Goal: Transaction & Acquisition: Subscribe to service/newsletter

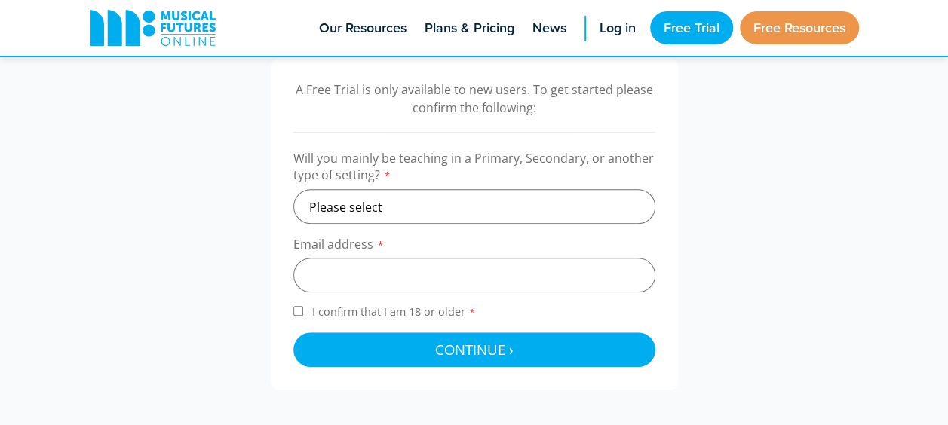
scroll to position [496, 0]
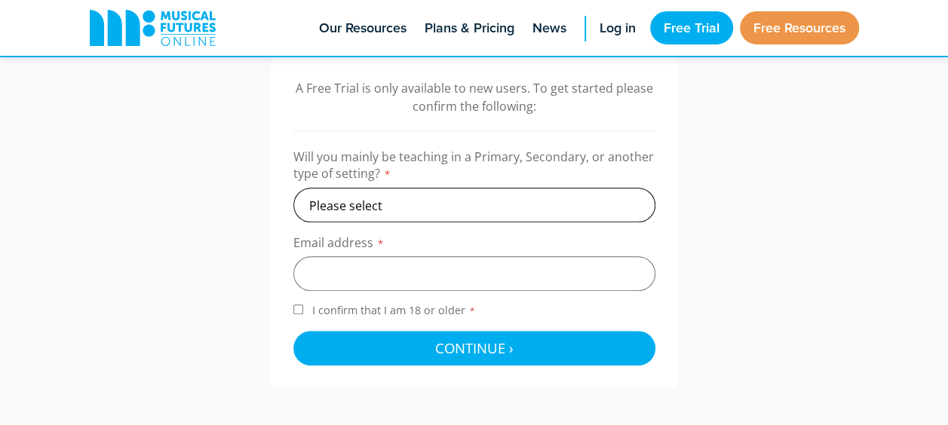
click at [417, 196] on select "Please select Primary Secondary Other" at bounding box center [474, 205] width 362 height 35
select select "primary"
click at [293, 188] on select "Please select Primary Secondary Other" at bounding box center [474, 205] width 362 height 35
click at [404, 273] on input "email" at bounding box center [474, 273] width 362 height 35
type input "ScottV7@Welshpool.powys.sch.uk"
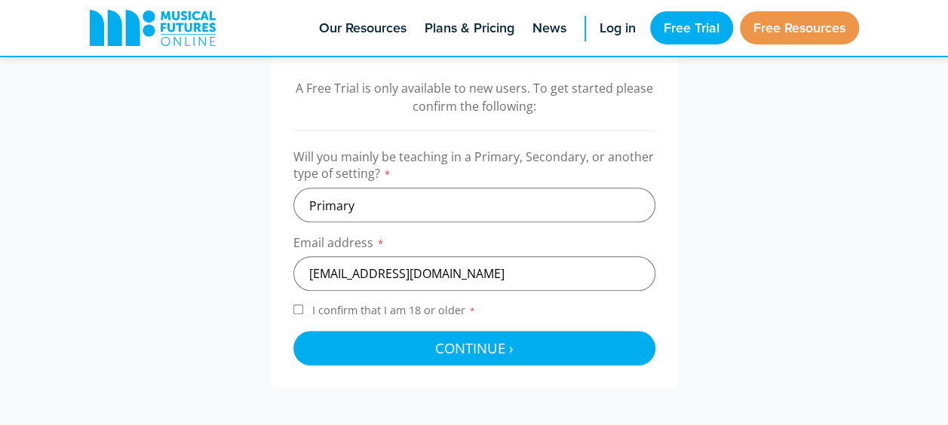
click at [360, 314] on span "I confirm that I am 18 or older *" at bounding box center [394, 310] width 170 height 14
click at [303, 314] on input "I confirm that I am 18 or older *" at bounding box center [298, 310] width 10 height 10
checkbox input "true"
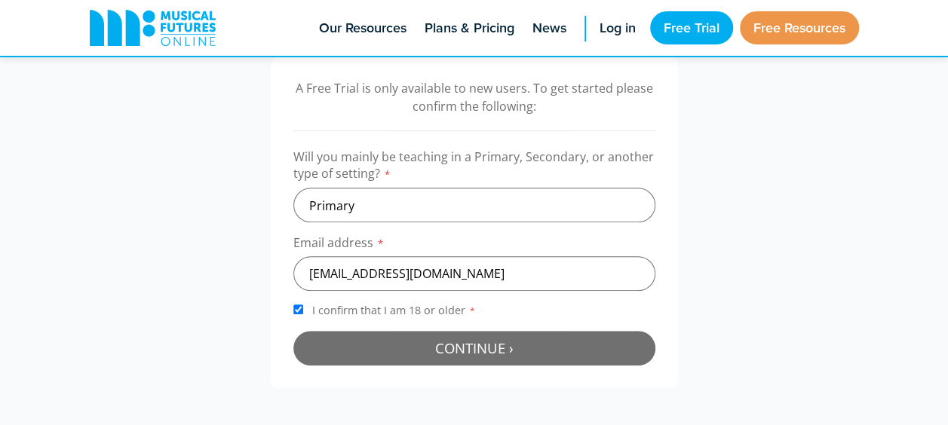
click at [382, 340] on button "Continue › Checking your details..." at bounding box center [474, 348] width 362 height 35
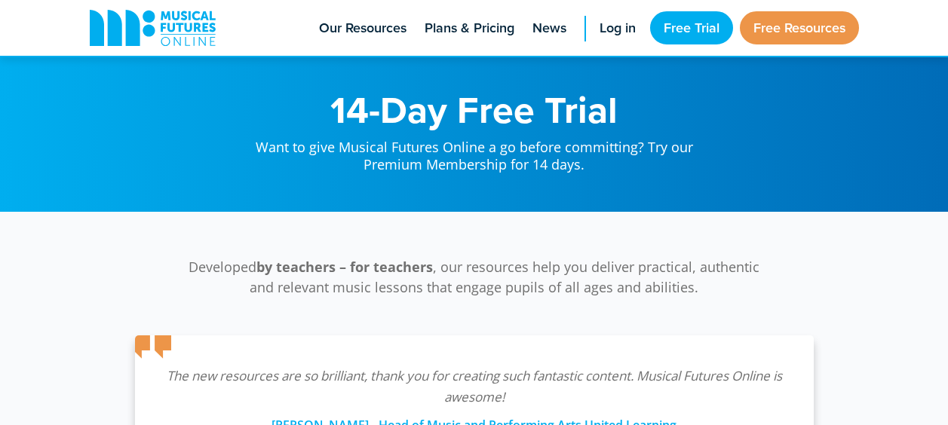
scroll to position [492, 0]
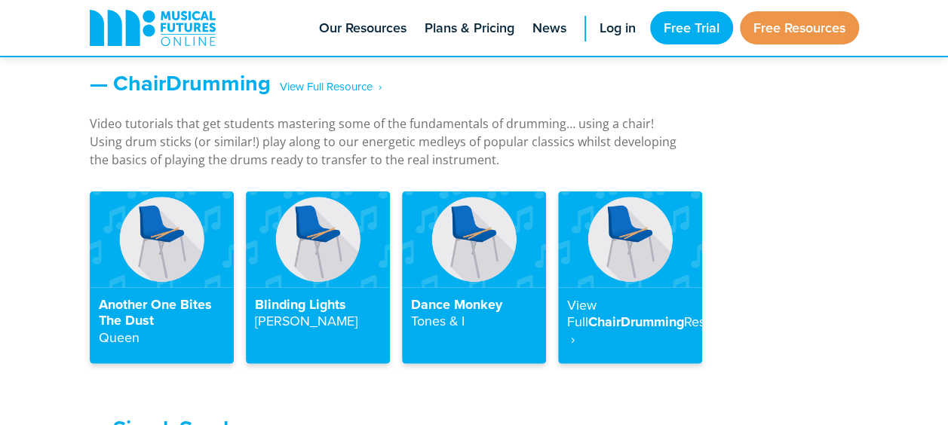
scroll to position [1704, 0]
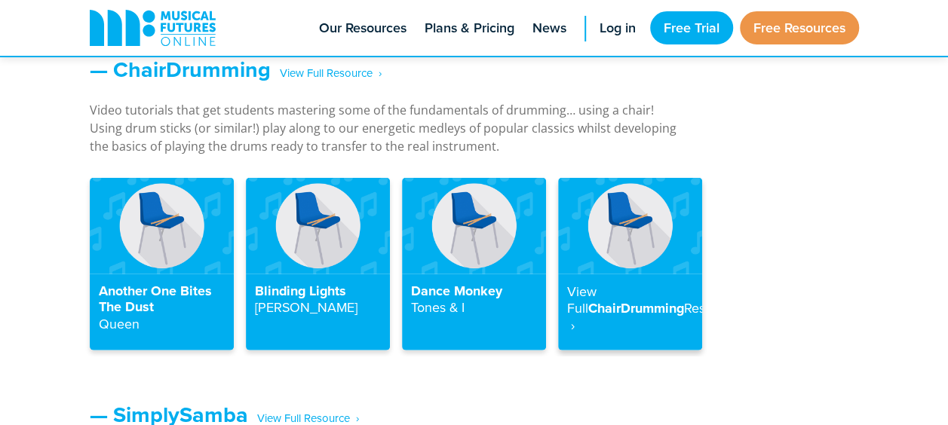
click at [667, 257] on img at bounding box center [630, 226] width 144 height 96
